Goal: Transaction & Acquisition: Subscribe to service/newsletter

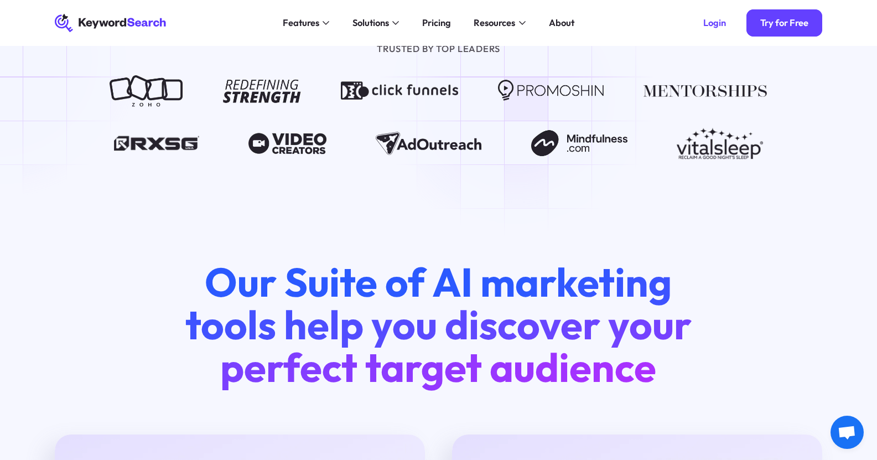
scroll to position [996, 0]
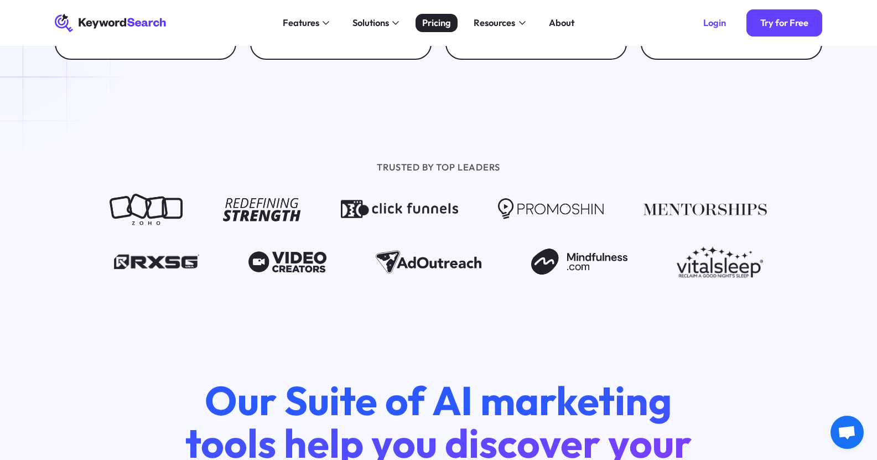
click at [435, 15] on link "Pricing" at bounding box center [436, 23] width 43 height 18
